Goal: Find specific page/section: Find specific page/section

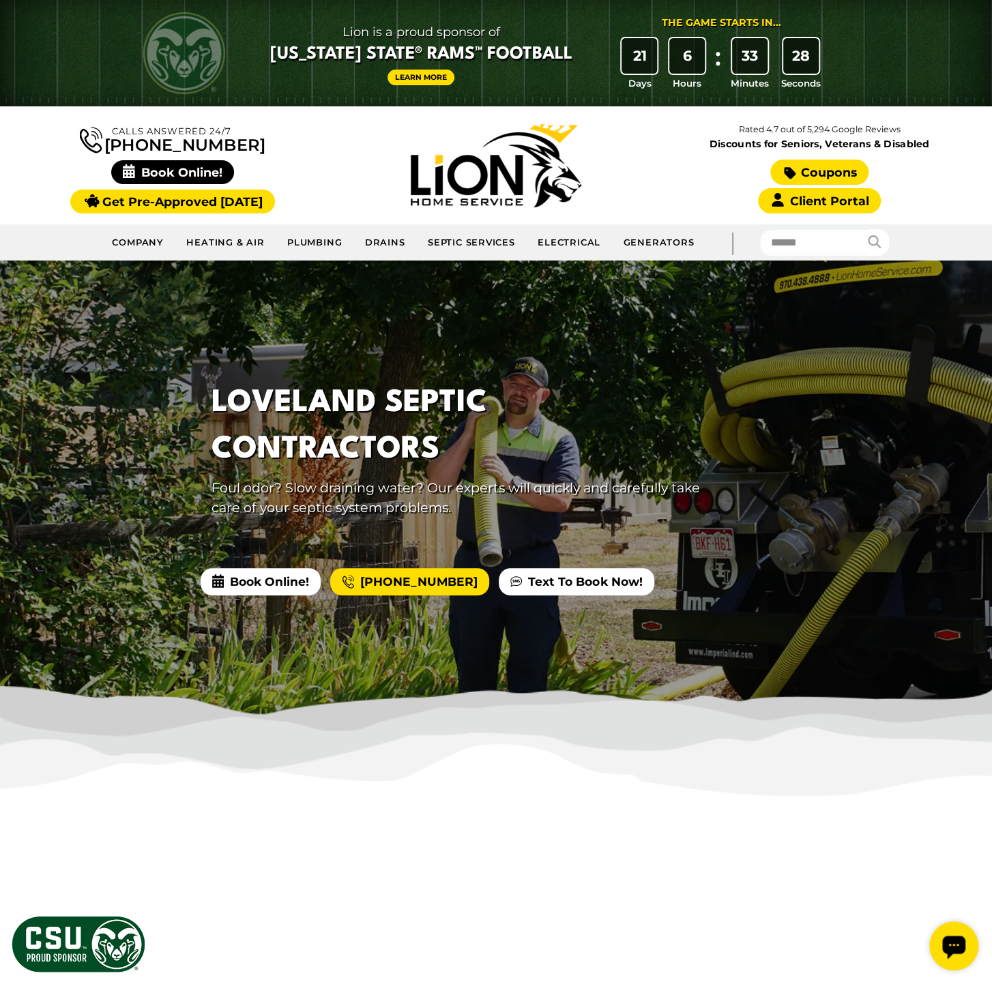
click at [788, 170] on icon at bounding box center [790, 173] width 12 height 12
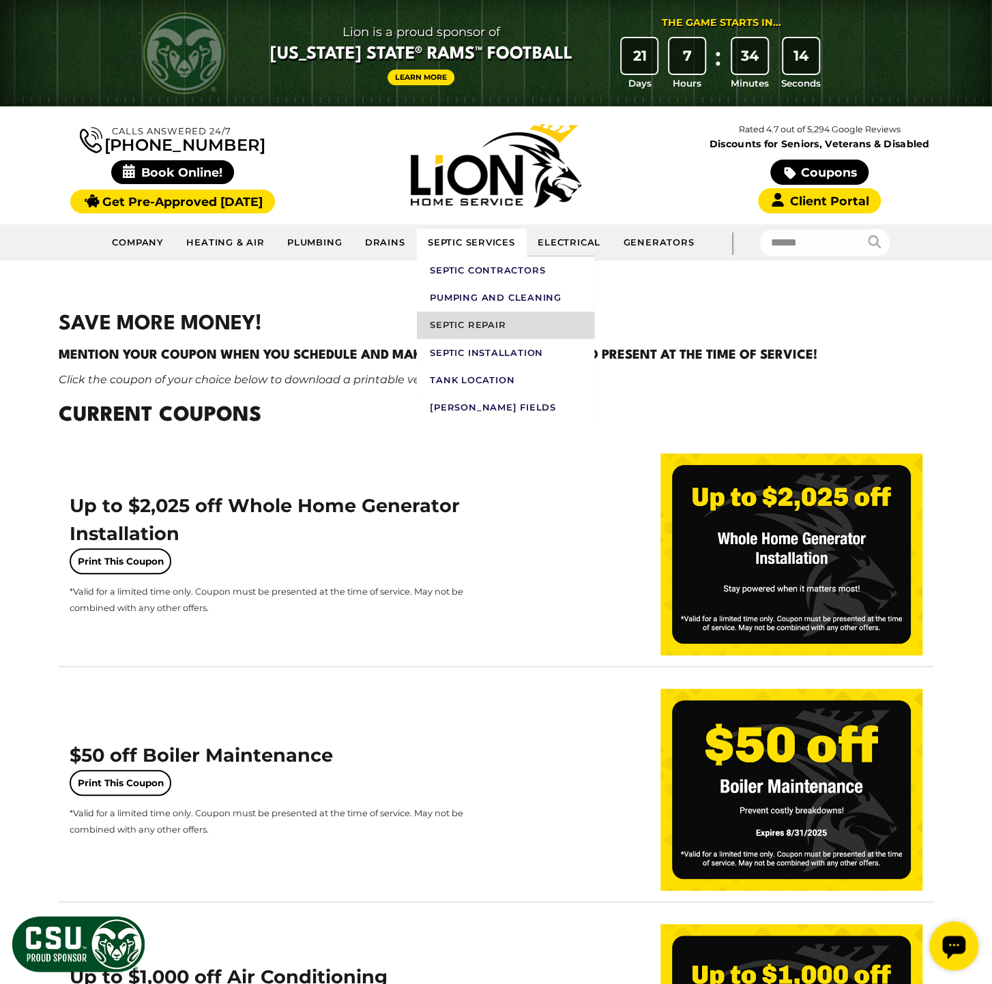
click at [462, 326] on link "Septic Repair" at bounding box center [505, 325] width 177 height 27
